Goal: Task Accomplishment & Management: Manage account settings

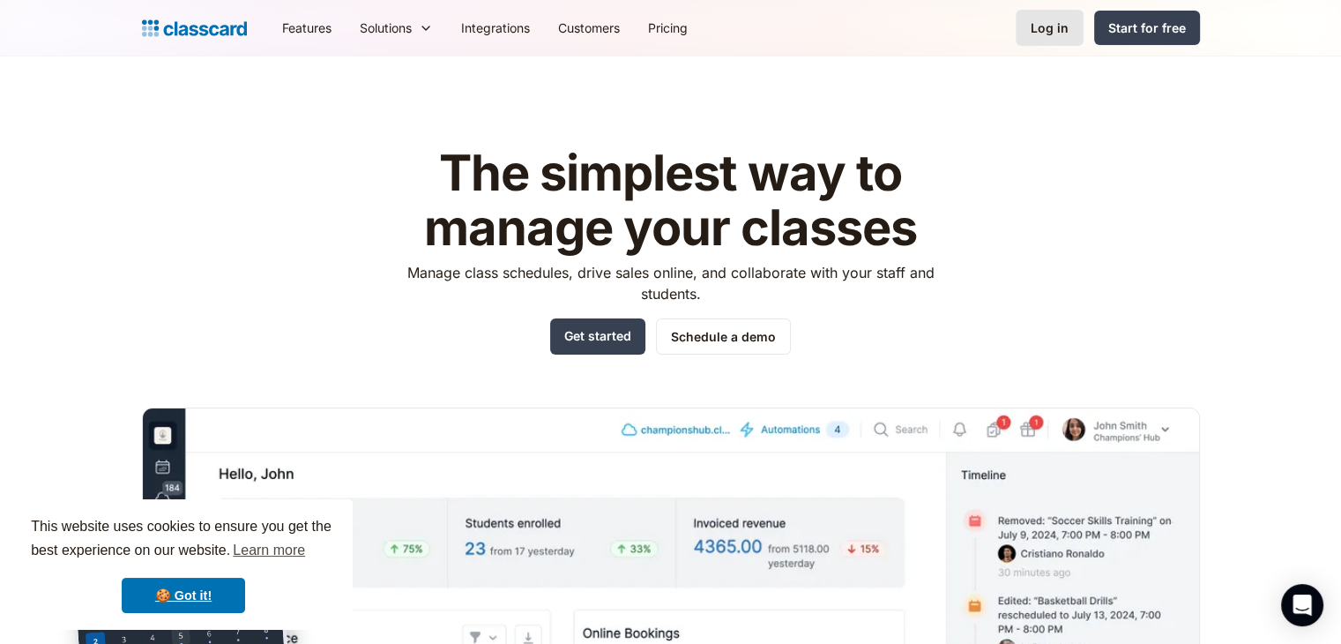
click at [1028, 39] on link "Log in" at bounding box center [1050, 28] width 68 height 36
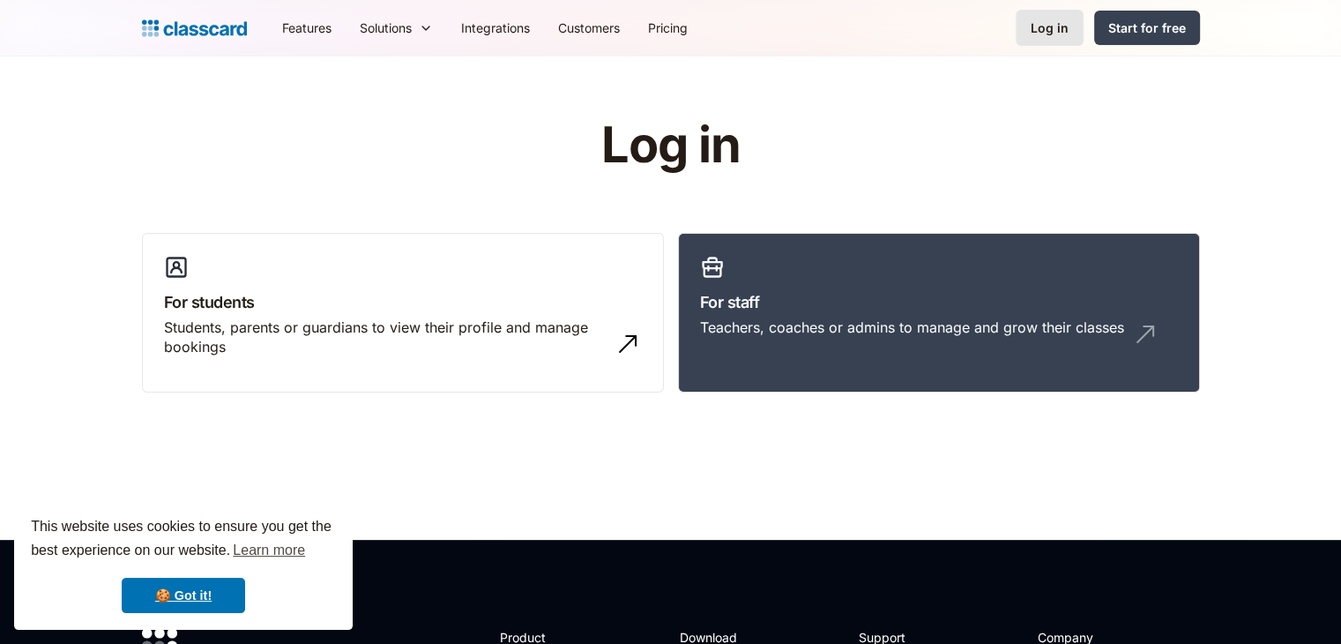
click at [1047, 29] on div "Log in" at bounding box center [1050, 28] width 38 height 19
click at [900, 318] on div "Teachers, coaches or admins to manage and grow their classes" at bounding box center [912, 326] width 424 height 19
